Goal: Check status: Check status

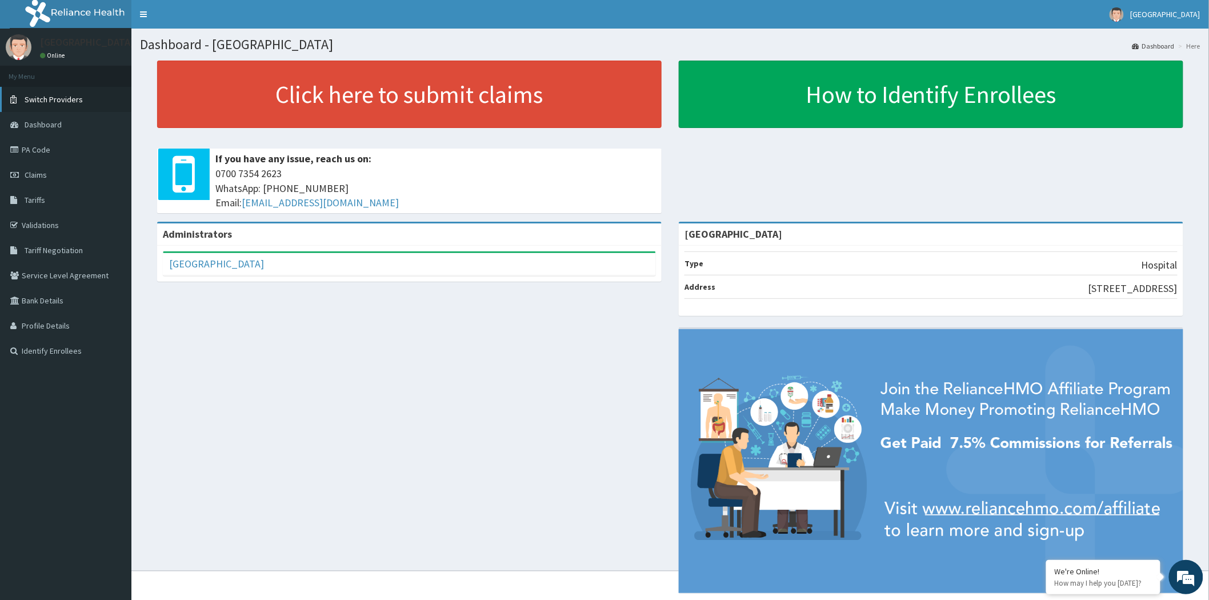
click at [60, 100] on span "Switch Providers" at bounding box center [54, 99] width 58 height 10
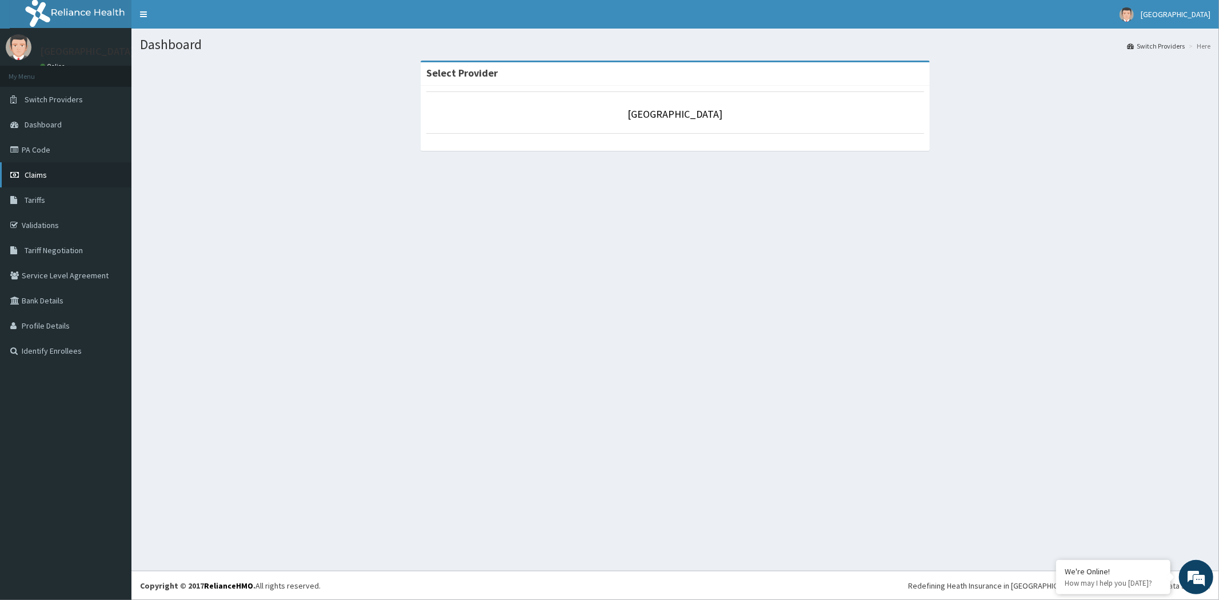
click at [58, 170] on link "Claims" at bounding box center [65, 174] width 131 height 25
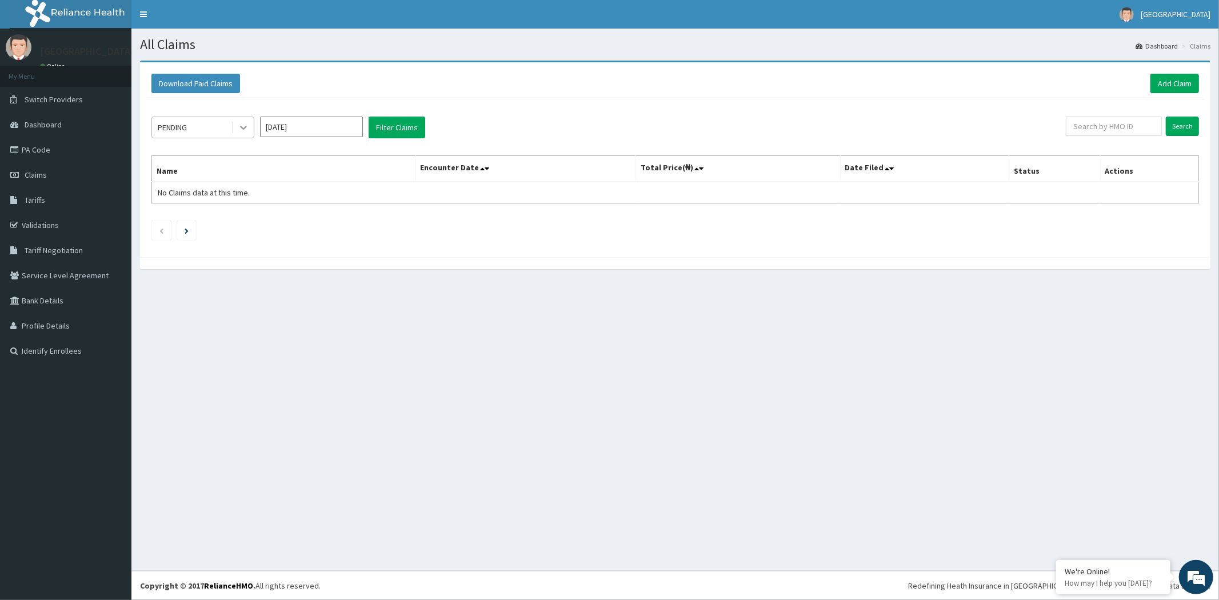
click at [238, 124] on icon at bounding box center [243, 127] width 11 height 11
click at [185, 175] on div "Approved" at bounding box center [202, 176] width 103 height 21
click at [229, 130] on div "Approved" at bounding box center [191, 127] width 79 height 18
click at [299, 131] on input "Oct 2025" at bounding box center [311, 127] width 103 height 21
click at [342, 216] on div "Sep" at bounding box center [345, 221] width 23 height 21
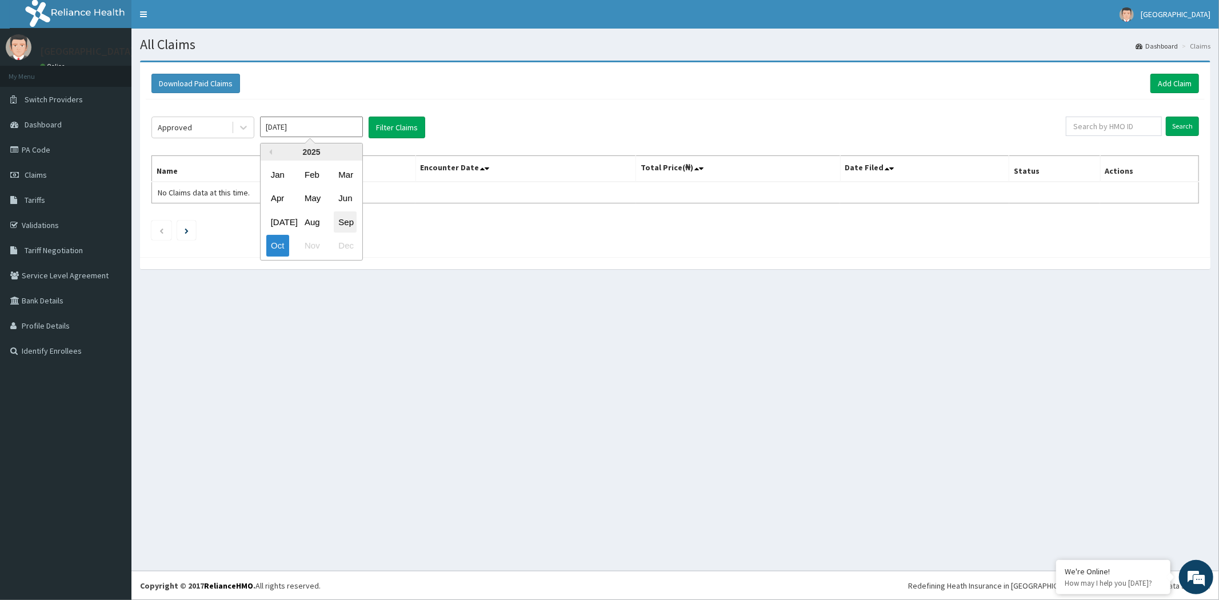
type input "Sep 2025"
click at [342, 216] on div "Approved Sep 2025 Previous Year 2025 Jan Feb Mar Apr May Jun Jul Aug Sep Oct No…" at bounding box center [675, 175] width 1059 height 152
click at [218, 126] on div "Approved" at bounding box center [191, 127] width 79 height 18
click at [396, 130] on button "Filter Claims" at bounding box center [396, 128] width 57 height 22
click at [244, 125] on icon at bounding box center [243, 127] width 11 height 11
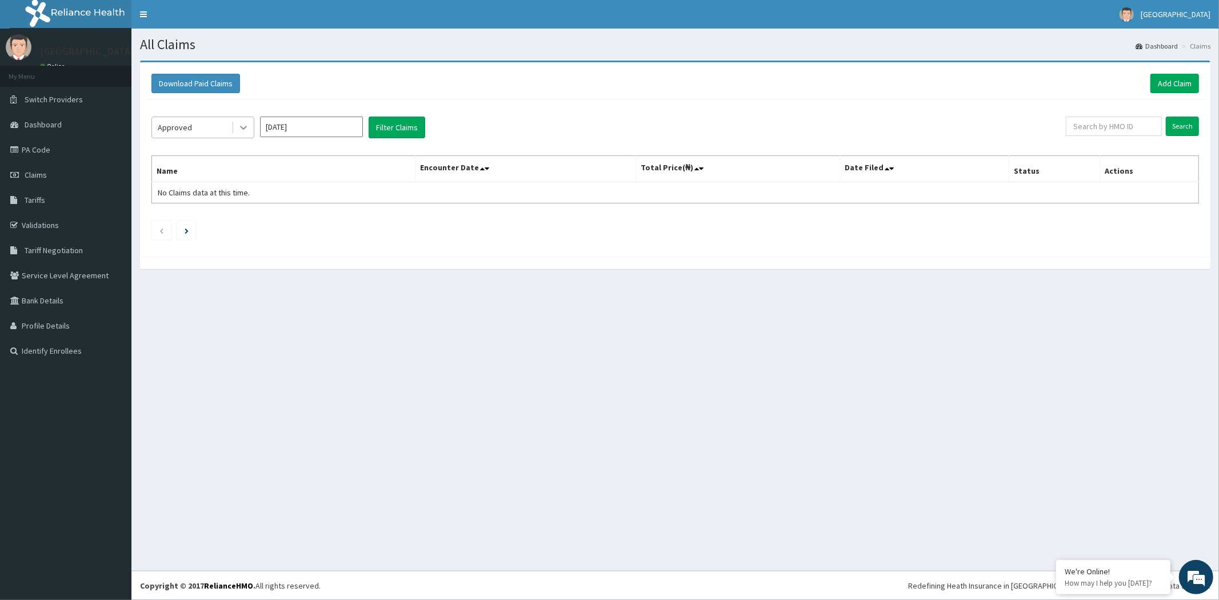
click at [244, 125] on icon at bounding box center [243, 127] width 11 height 11
click at [235, 127] on div at bounding box center [243, 127] width 21 height 21
click at [193, 158] on div "Pending" at bounding box center [202, 155] width 103 height 21
click at [406, 122] on button "Filter Claims" at bounding box center [396, 128] width 57 height 22
